Goal: Information Seeking & Learning: Learn about a topic

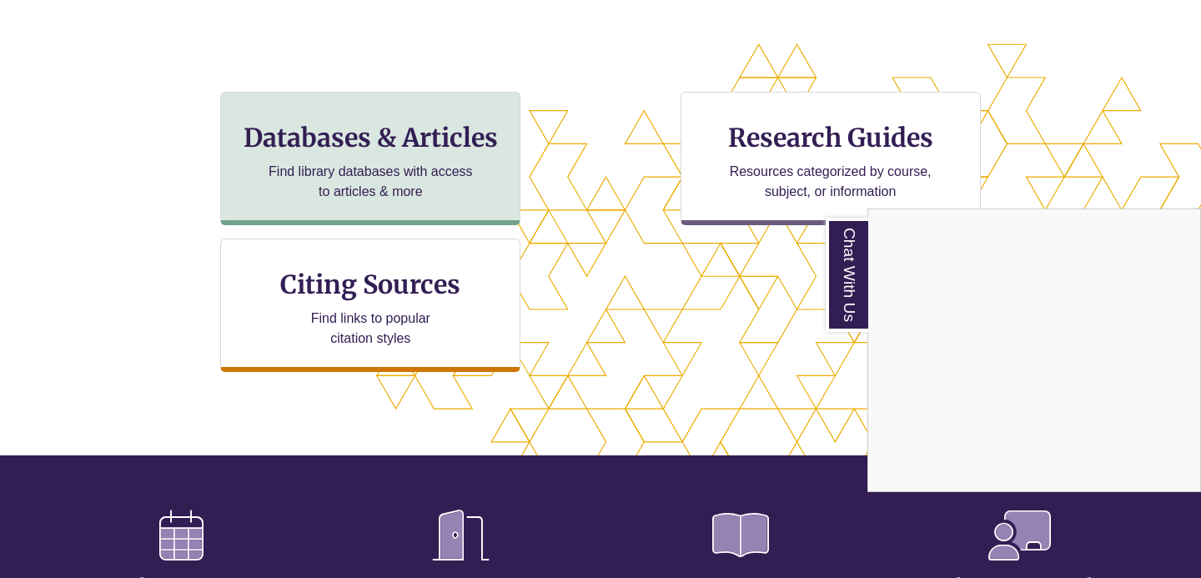
scroll to position [526, 0]
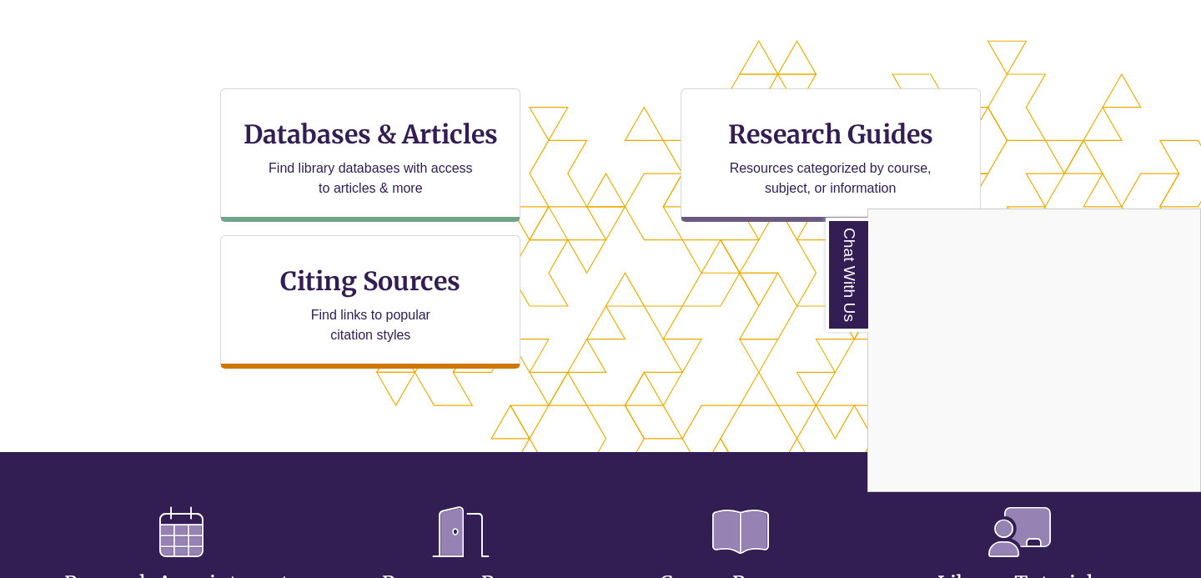
click at [398, 168] on div "Chat With Us" at bounding box center [600, 289] width 1201 height 578
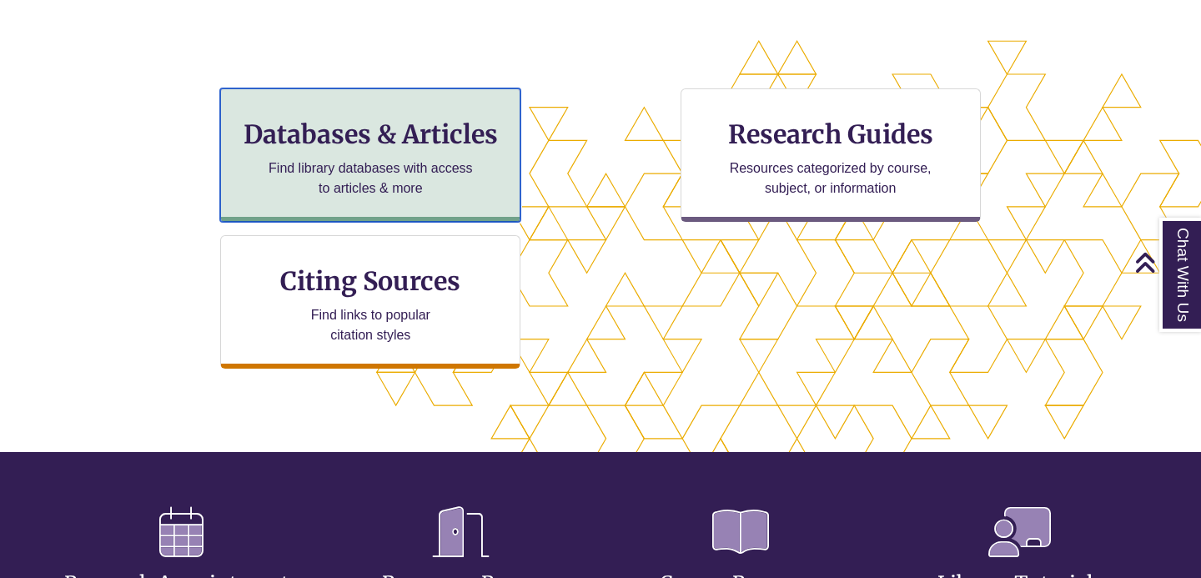
click at [405, 167] on p "Find library databases with access to articles & more" at bounding box center [371, 178] width 218 height 40
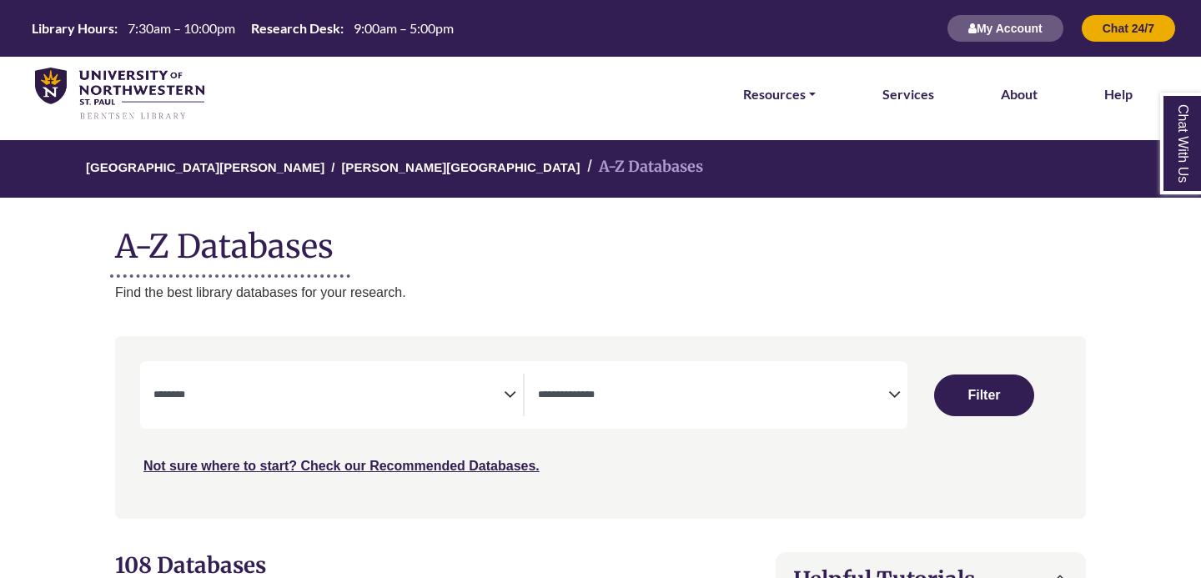
select select "Database Subject Filter"
select select "Database Types Filter"
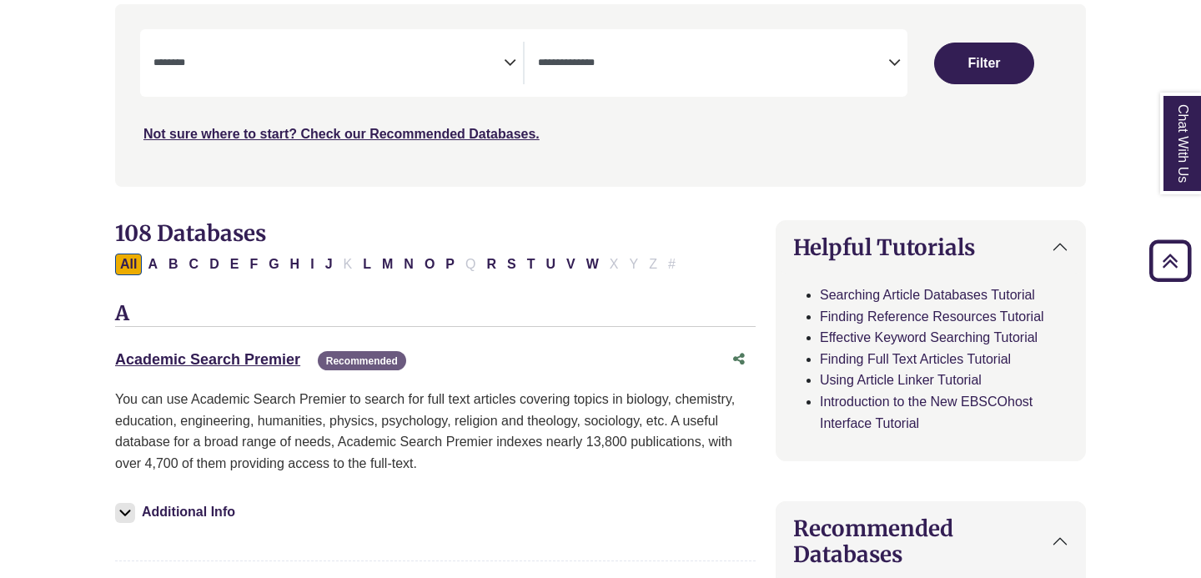
scroll to position [361, 0]
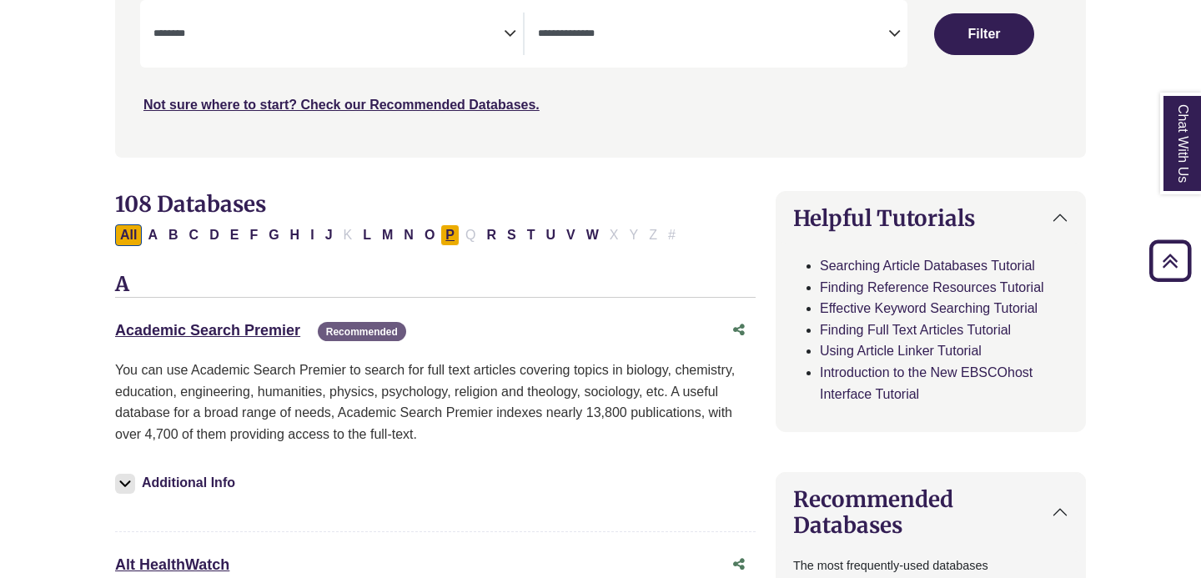
click at [448, 235] on button "P" at bounding box center [449, 235] width 19 height 22
select select "Database Subject Filter"
select select "Database Types Filter"
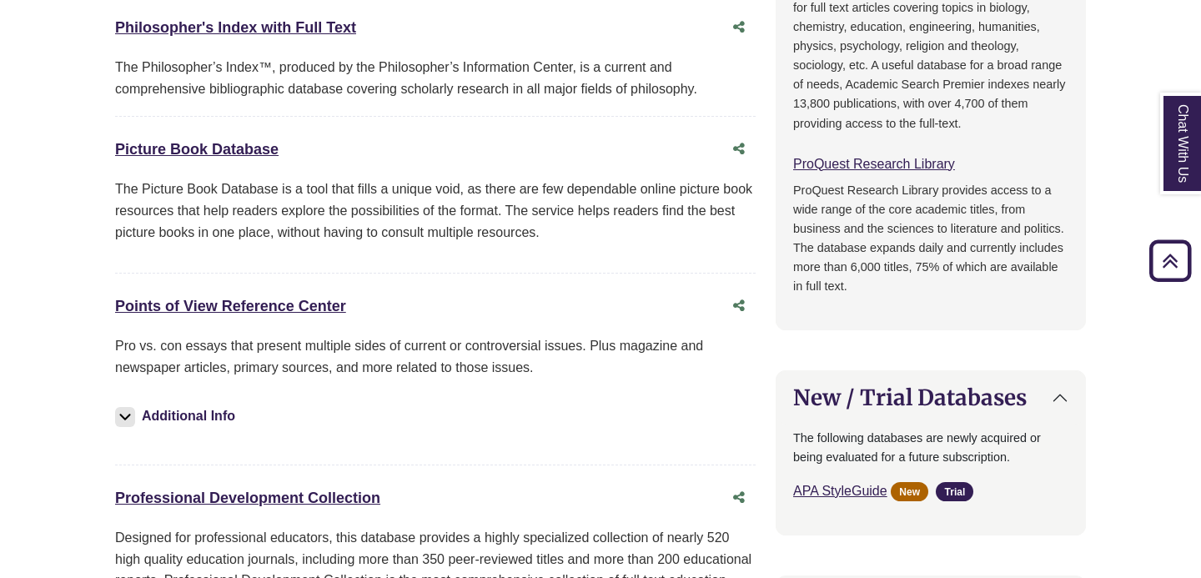
scroll to position [1002, 0]
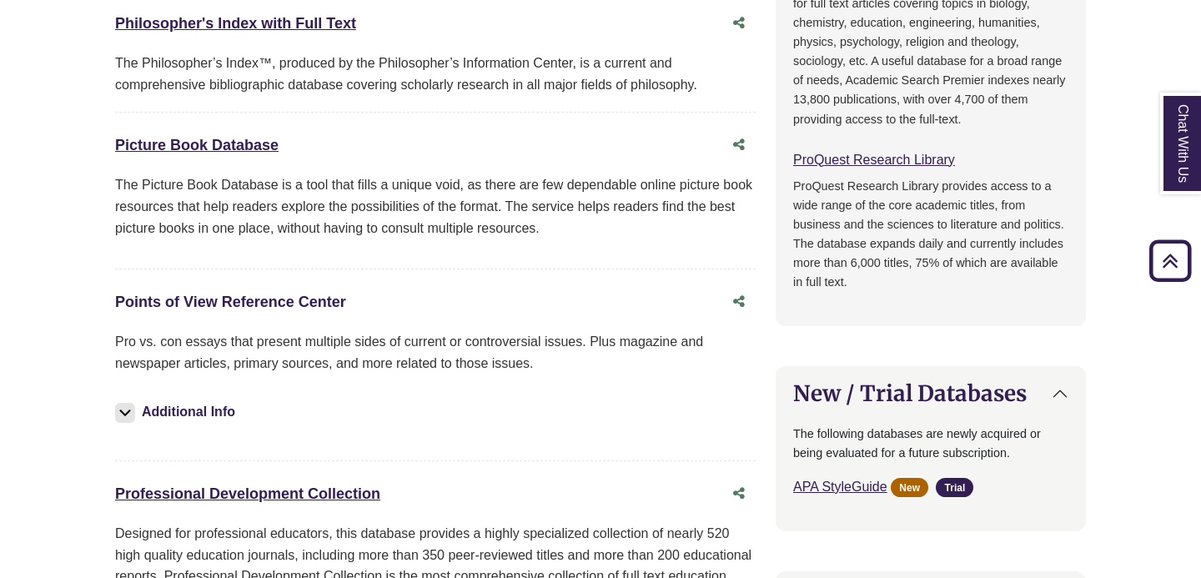
click at [303, 305] on link "Points of View Reference Center This link opens in a new window" at bounding box center [230, 302] width 231 height 17
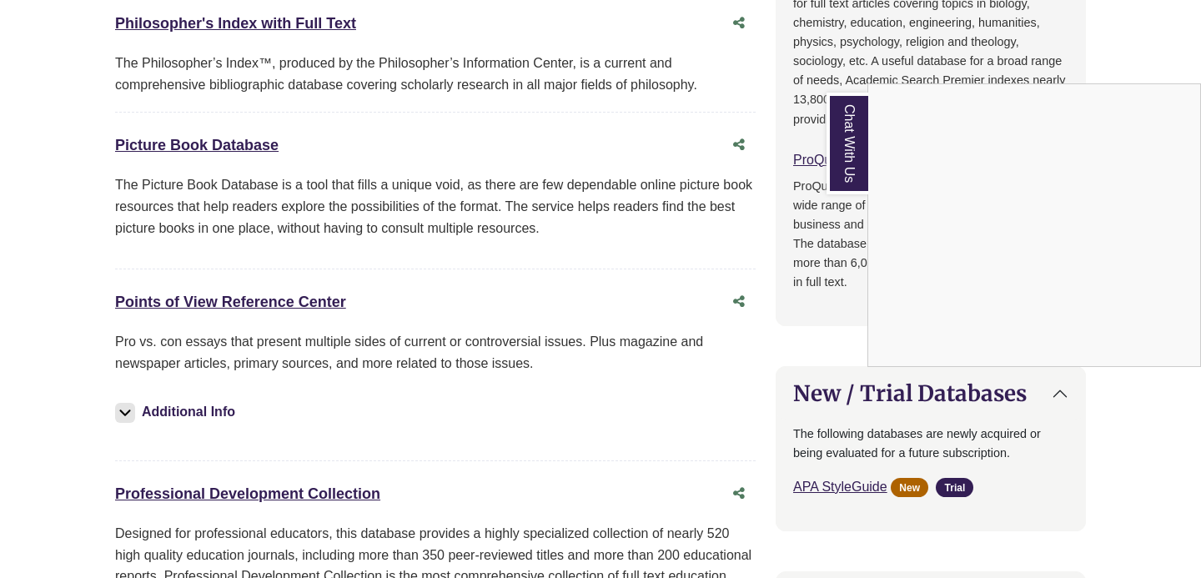
click at [630, 223] on p "The Picture Book Database is a tool that fills a unique void, as there are few …" at bounding box center [435, 206] width 640 height 64
click at [310, 306] on link "Points of View Reference Center This link opens in a new window" at bounding box center [230, 302] width 231 height 17
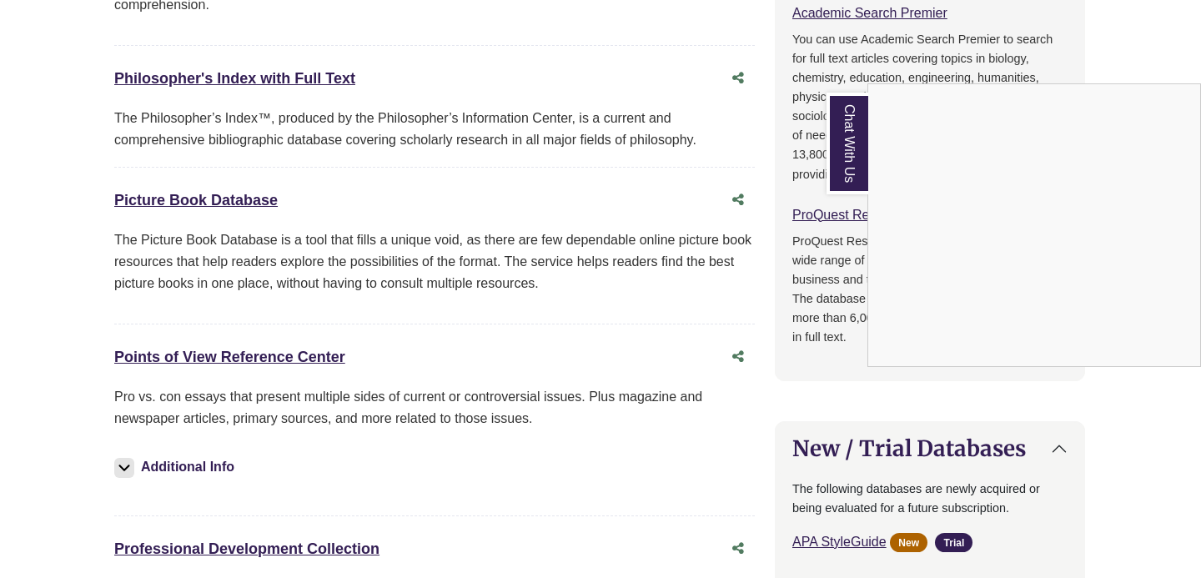
scroll to position [950, 1]
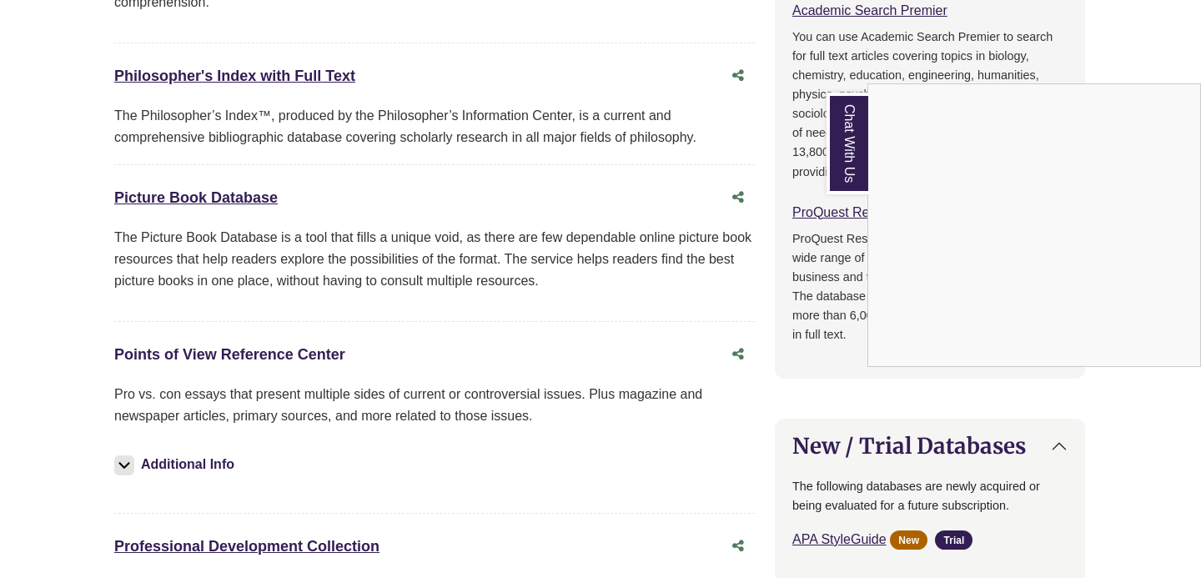
click at [290, 354] on link "Points of View Reference Center This link opens in a new window" at bounding box center [229, 354] width 231 height 17
